Goal: Task Accomplishment & Management: Manage account settings

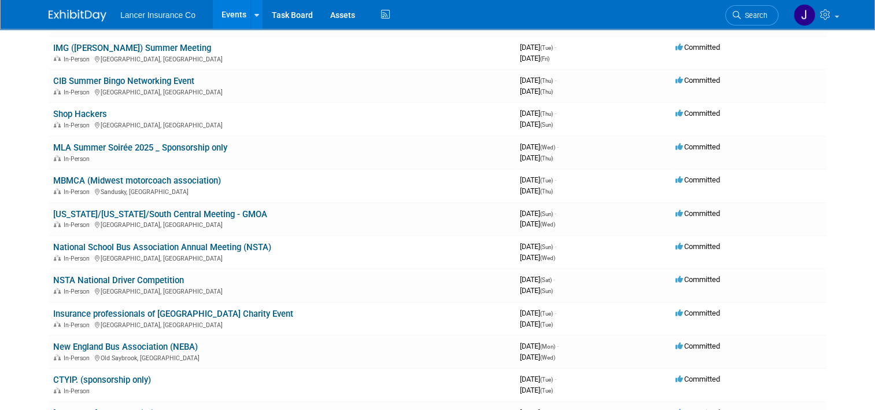
scroll to position [579, 0]
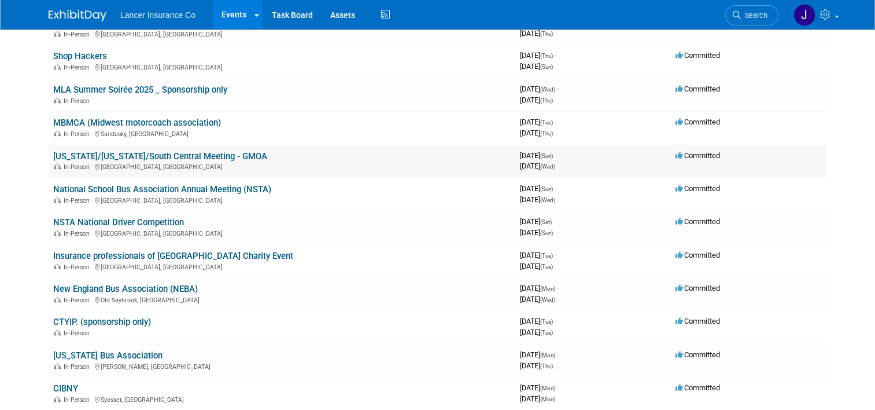
click at [141, 151] on link "[US_STATE]/[US_STATE]/South Central Meeting - GMOA" at bounding box center [160, 156] width 214 height 10
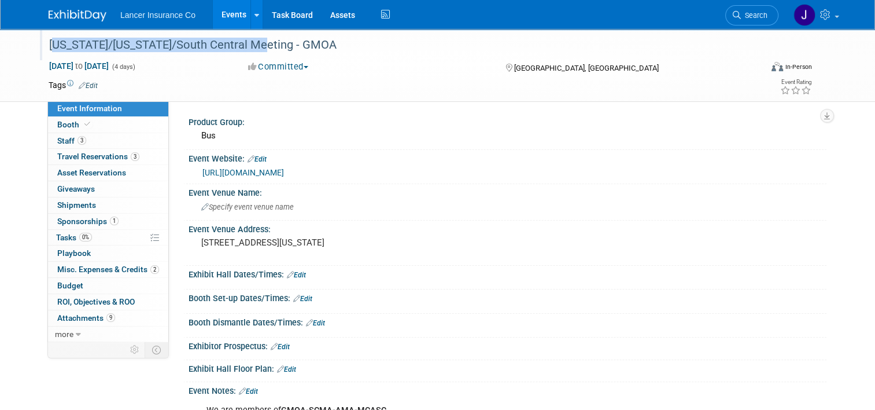
drag, startPoint x: 45, startPoint y: 45, endPoint x: 251, endPoint y: 49, distance: 206.6
click at [251, 49] on div "[US_STATE]/[US_STATE]/South Central Meeting - GMOA" at bounding box center [396, 45] width 702 height 21
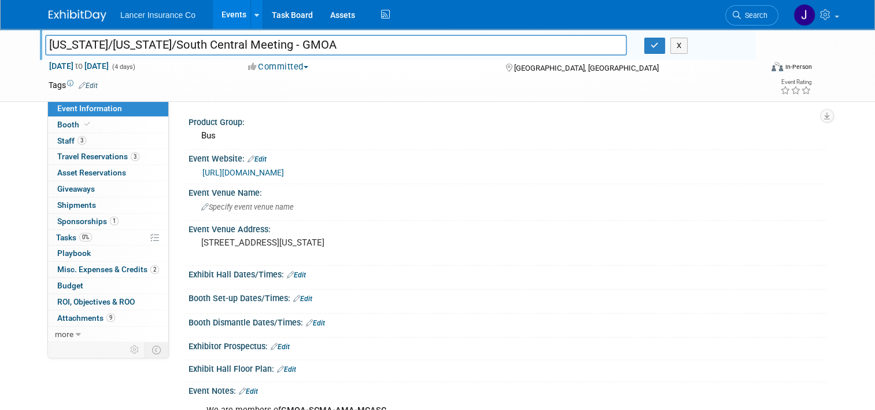
drag, startPoint x: 44, startPoint y: 46, endPoint x: 254, endPoint y: 42, distance: 210.1
click at [254, 42] on input "[US_STATE]/[US_STATE]/South Central Meeting - GMOA" at bounding box center [336, 45] width 582 height 20
click at [382, 78] on div "Tags Edit" at bounding box center [366, 86] width 634 height 16
click at [659, 43] on icon "button" at bounding box center [655, 46] width 8 height 8
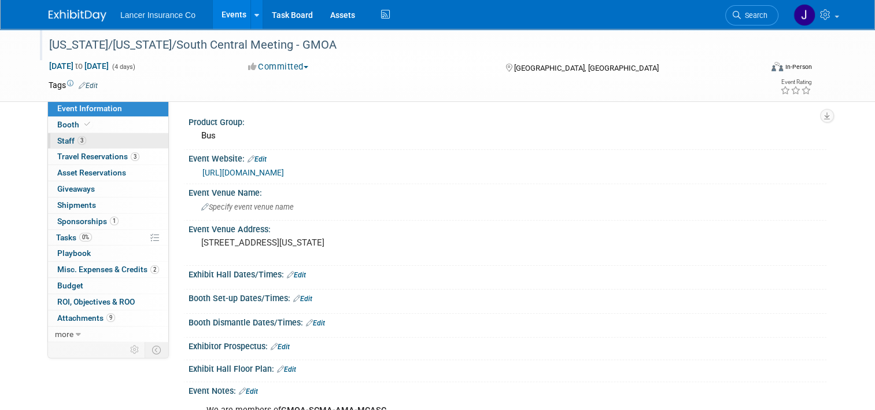
click at [49, 141] on link "3 Staff 3" at bounding box center [108, 141] width 120 height 16
